Goal: Information Seeking & Learning: Find specific fact

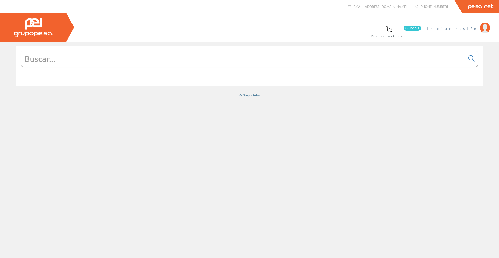
click at [469, 28] on span "Iniciar sesión" at bounding box center [452, 28] width 50 height 5
click at [45, 59] on input "text" at bounding box center [243, 59] width 445 height 16
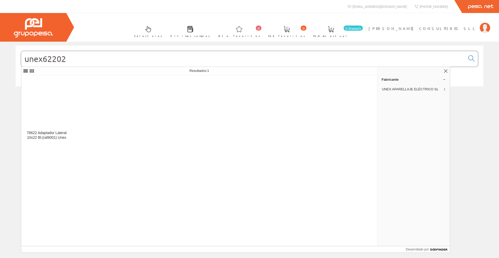
type input "unex62202"
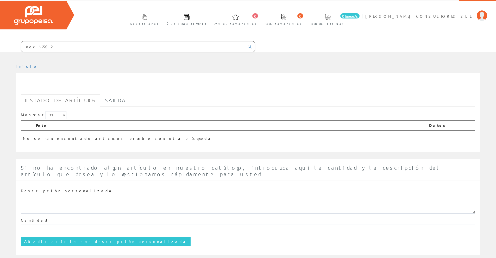
scroll to position [18, 0]
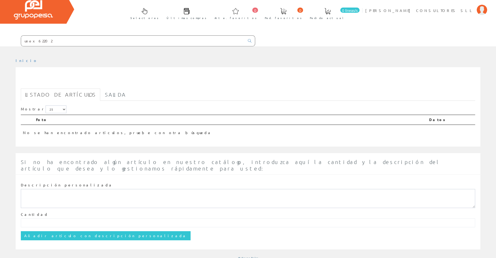
click at [33, 41] on input "unex62202" at bounding box center [132, 41] width 223 height 10
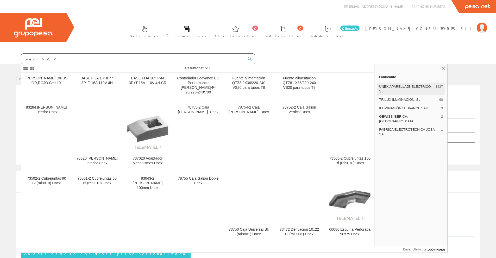
click at [404, 87] on font "UNEX APARELLAJE ELÉCTRICO SL" at bounding box center [405, 89] width 52 height 9
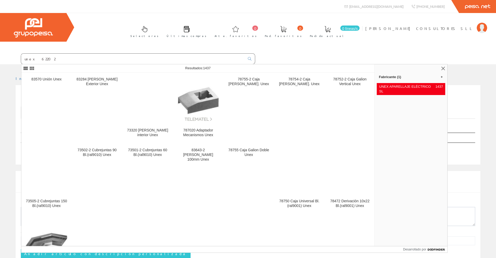
drag, startPoint x: 33, startPoint y: 58, endPoint x: 9, endPoint y: 56, distance: 24.3
click at [9, 56] on form "unex 62202" at bounding box center [127, 58] width 255 height 11
type input "62202"
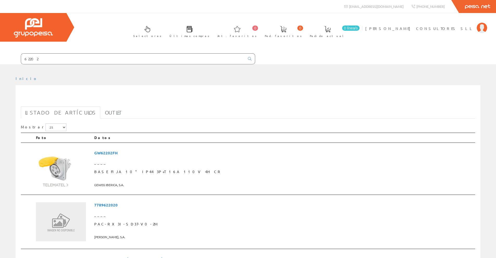
click at [40, 58] on input "62202" at bounding box center [132, 59] width 223 height 10
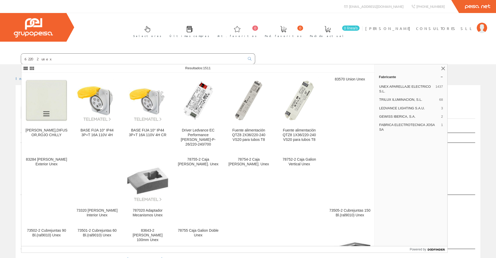
type input "62202 unex"
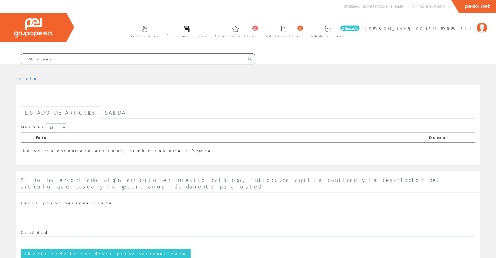
drag, startPoint x: 51, startPoint y: 60, endPoint x: 21, endPoint y: 59, distance: 29.9
click at [21, 58] on div "62202 unex" at bounding box center [138, 58] width 234 height 11
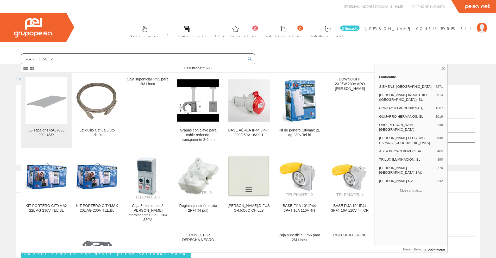
type input "unex62202"
click at [52, 114] on img at bounding box center [46, 100] width 42 height 42
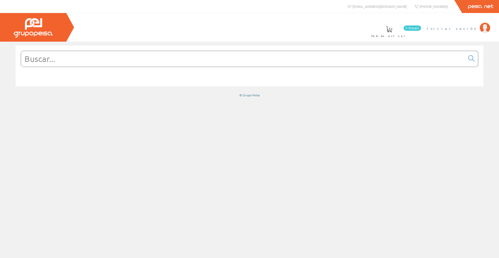
click at [461, 26] on span "Iniciar sesión" at bounding box center [452, 28] width 50 height 5
click at [348, 55] on input "text" at bounding box center [243, 59] width 445 height 16
click at [461, 29] on font "SILMON CONSULTORES SLL" at bounding box center [434, 28] width 87 height 5
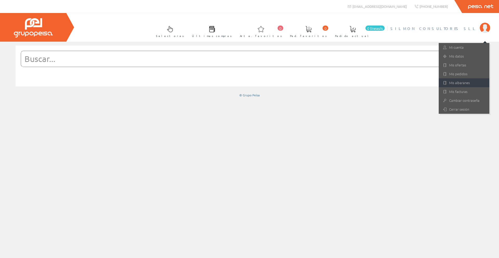
click at [462, 84] on font "Mis albaranes" at bounding box center [459, 82] width 21 height 5
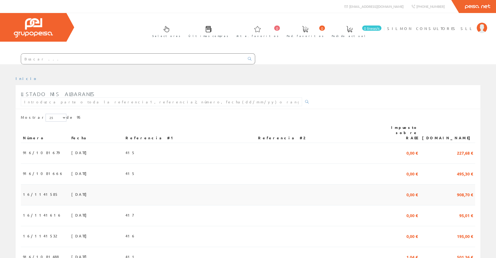
click at [71, 192] on font "22/09/2025" at bounding box center [80, 194] width 18 height 5
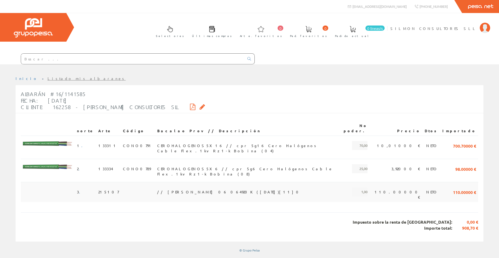
drag, startPoint x: 237, startPoint y: 179, endPoint x: 235, endPoint y: 176, distance: 2.8
click at [235, 182] on td "// [PERSON_NAME] 06 064920K([DATE])[11]0" at bounding box center [245, 192] width 181 height 20
